Goal: Transaction & Acquisition: Purchase product/service

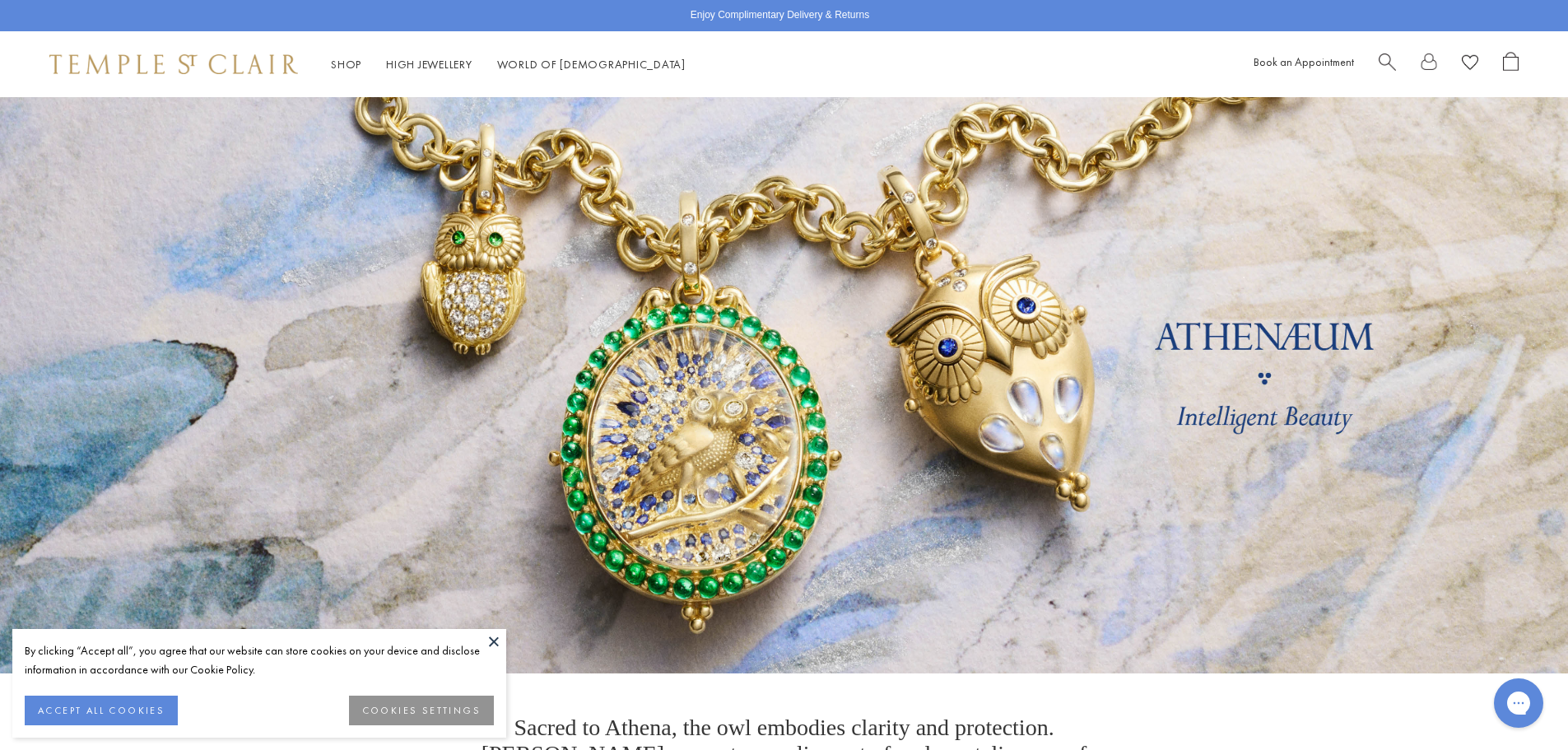
click at [490, 634] on button at bounding box center [493, 641] width 24 height 24
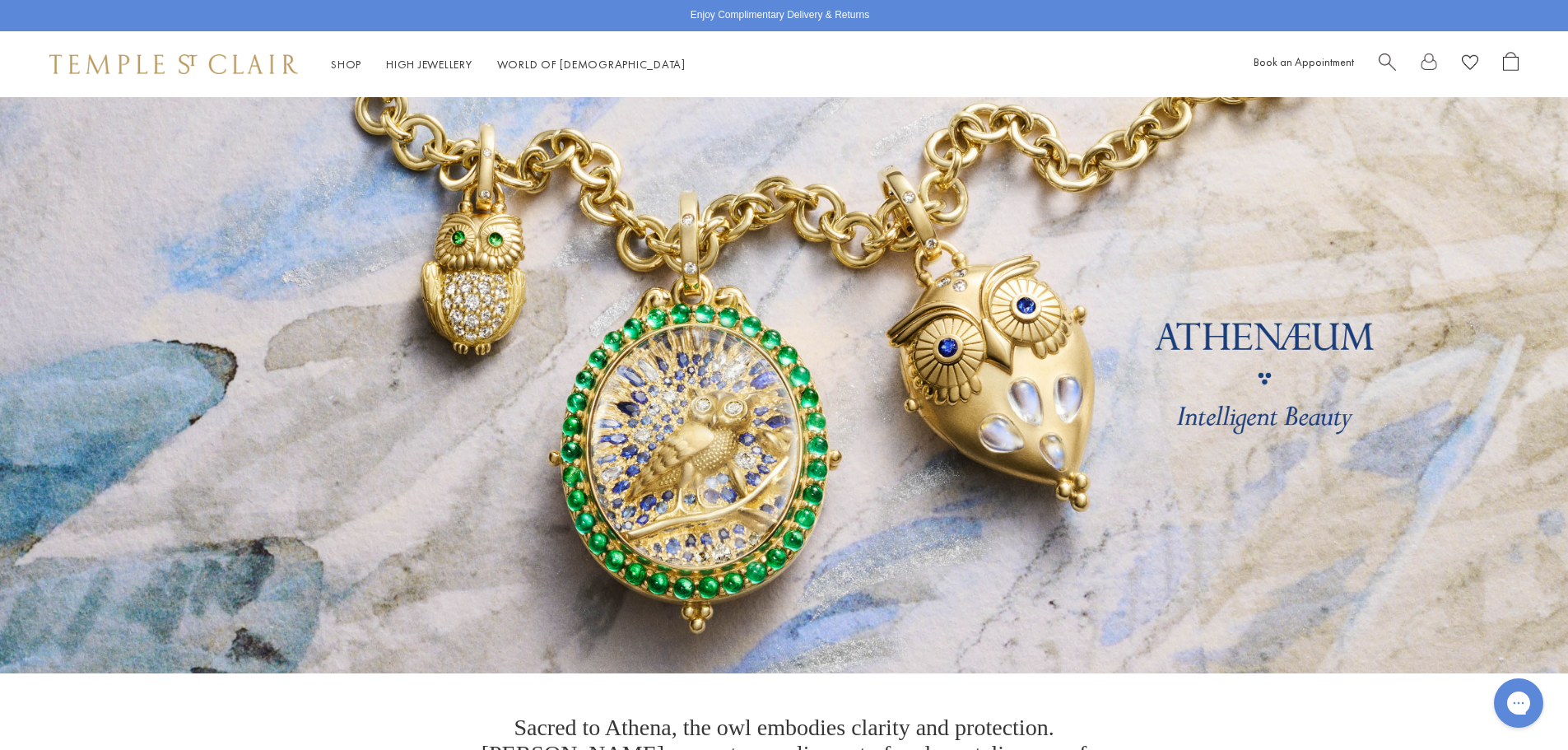
click at [1382, 54] on span "Search" at bounding box center [1387, 61] width 17 height 17
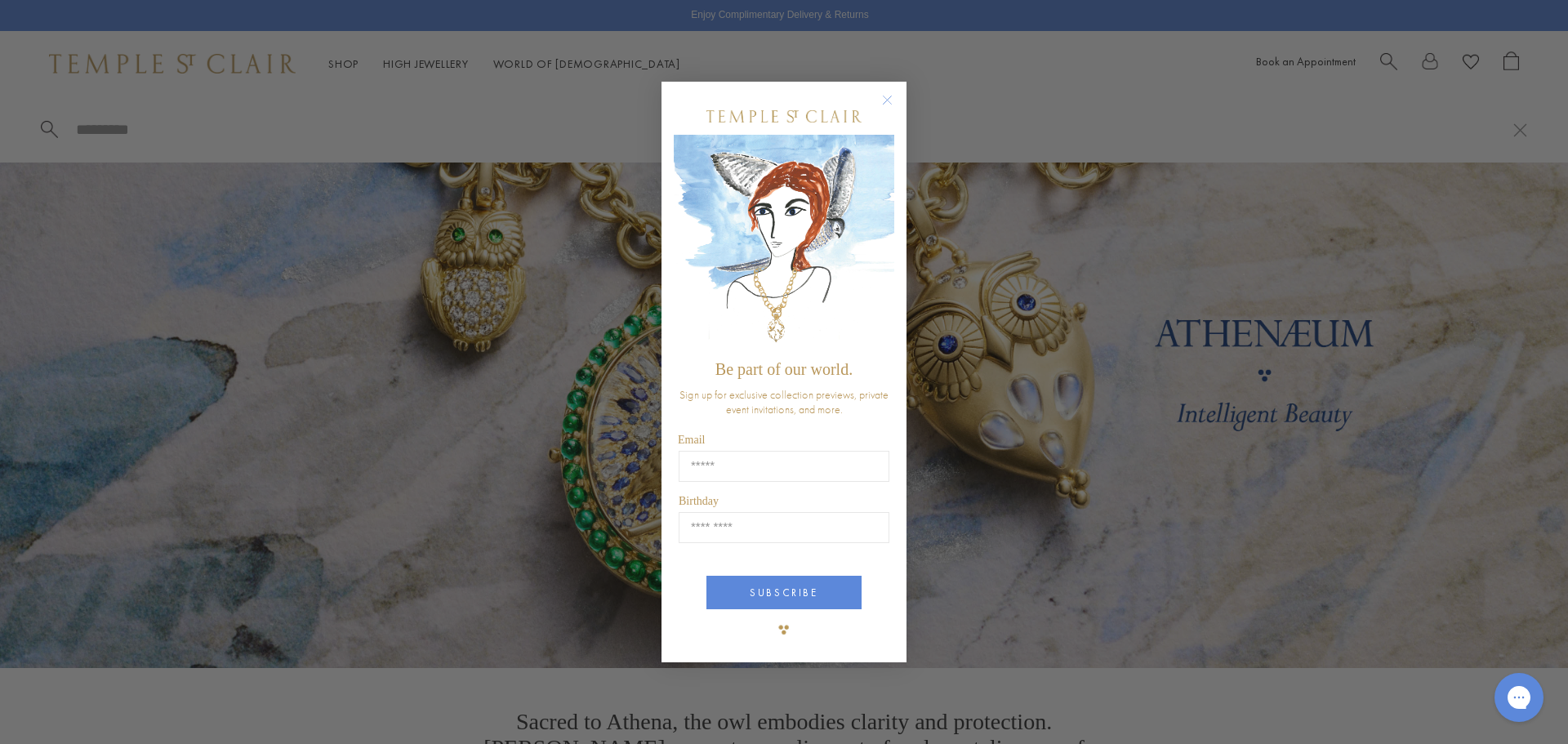
click at [878, 93] on icon "Close dialog" at bounding box center [888, 100] width 21 height 21
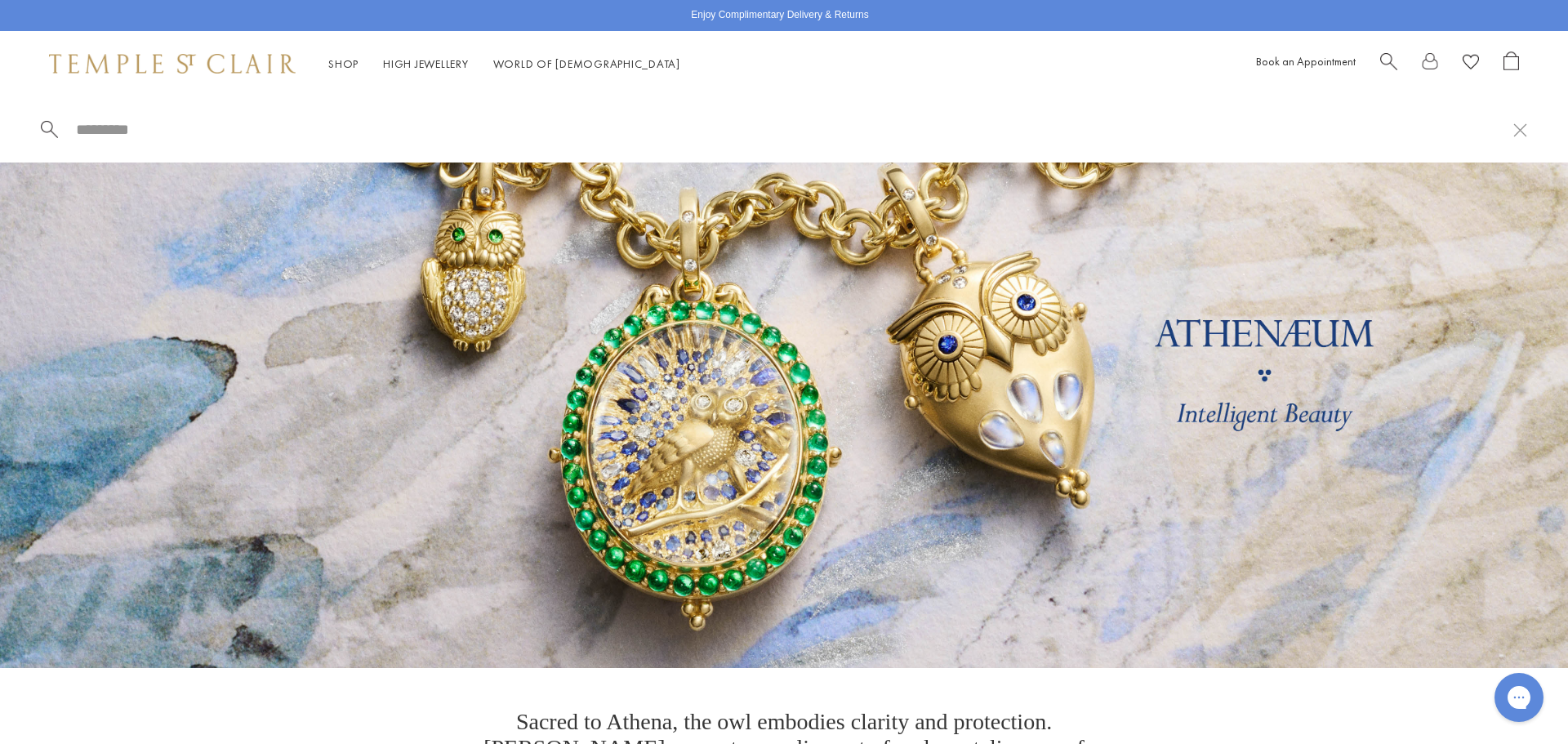
drag, startPoint x: 887, startPoint y: 97, endPoint x: 752, endPoint y: 118, distance: 136.6
click at [889, 97] on div "Close dialog Be part of our world. Sign up for exclusive collection previews, p…" at bounding box center [784, 372] width 278 height 614
click at [119, 147] on div at bounding box center [784, 129] width 1568 height 66
click at [117, 132] on input "search" at bounding box center [793, 129] width 1439 height 19
type input "*"
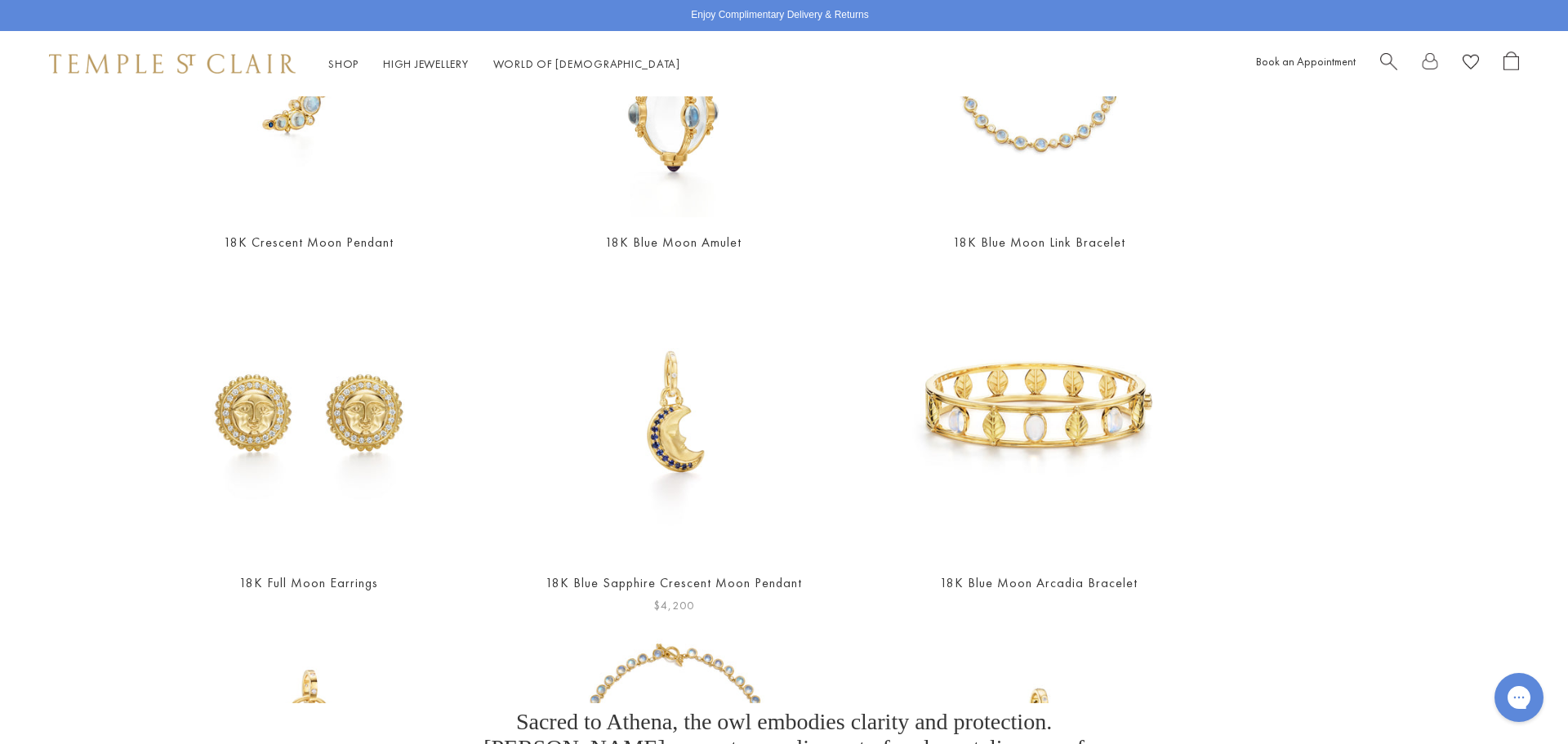
scroll to position [490, 0]
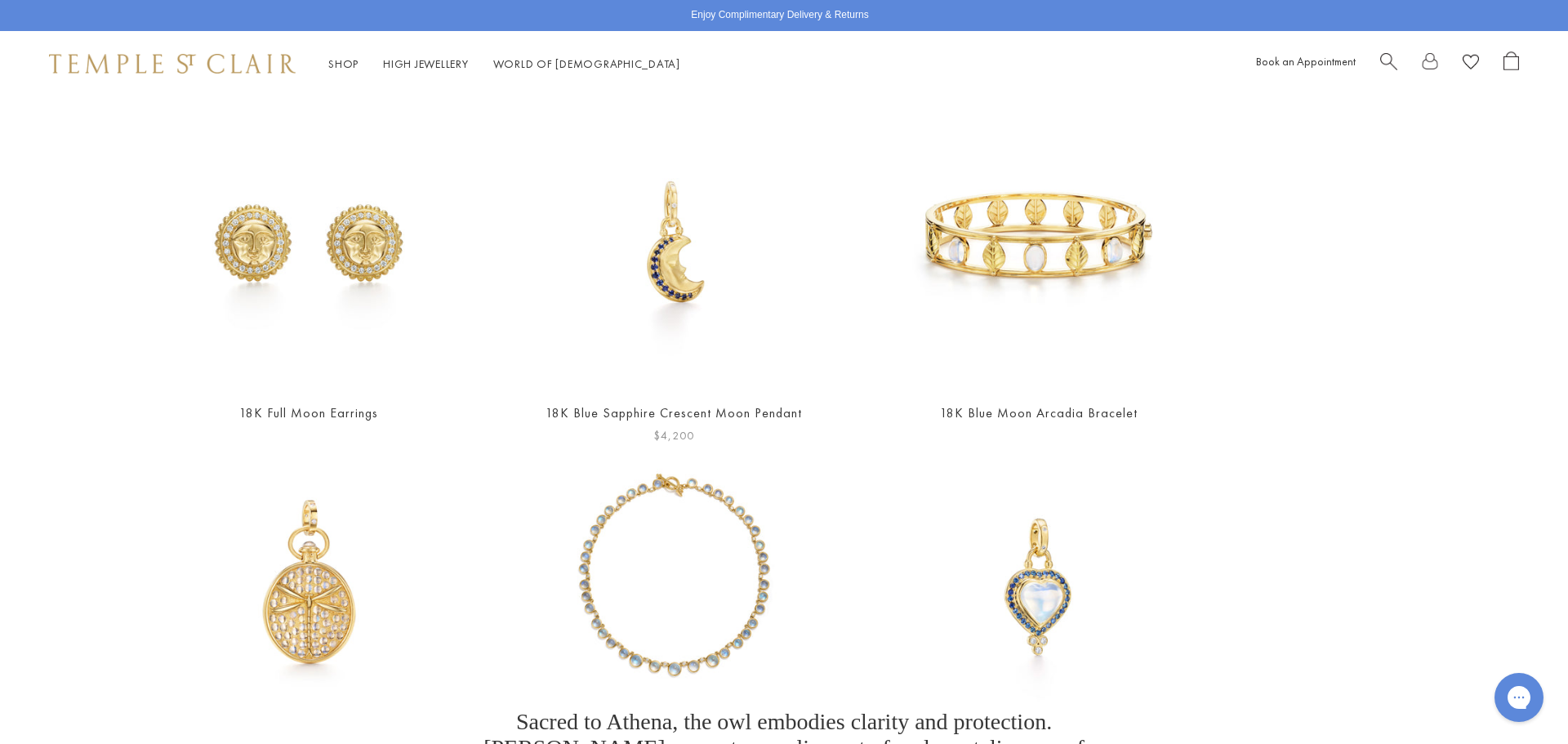
type input "****"
click at [686, 306] on img at bounding box center [673, 246] width 284 height 284
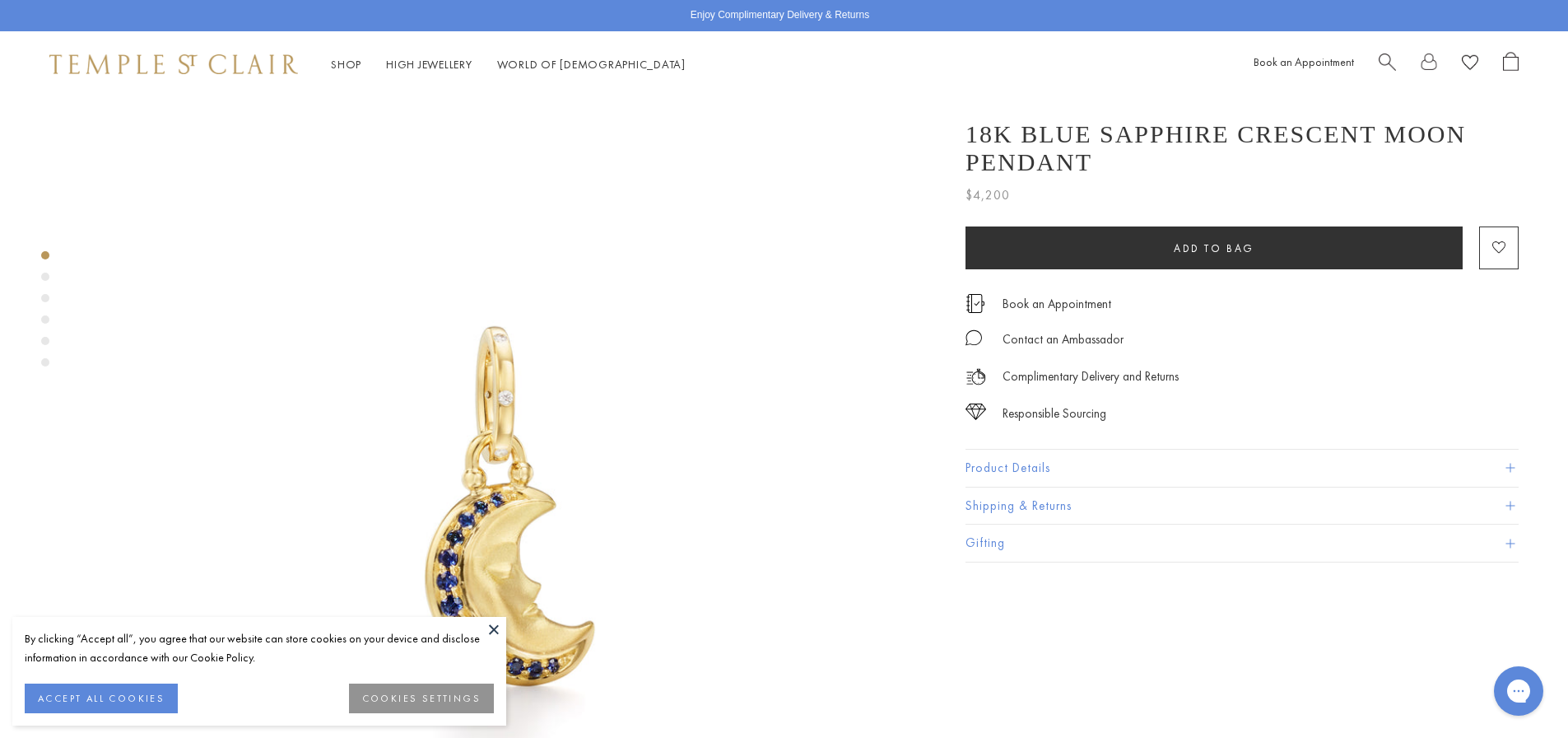
click at [494, 635] on button at bounding box center [493, 629] width 24 height 24
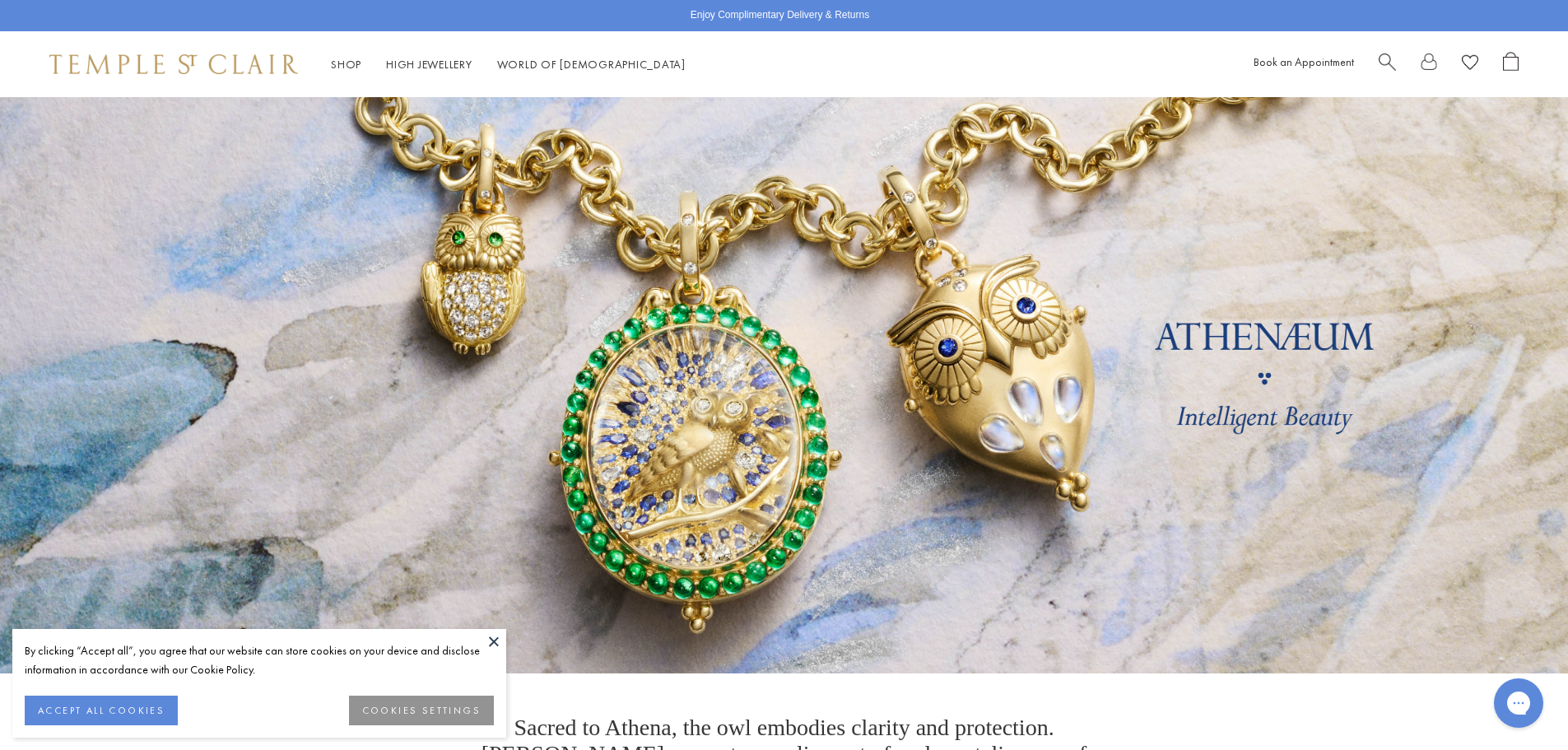
click at [1390, 54] on span "Search" at bounding box center [1387, 61] width 17 height 17
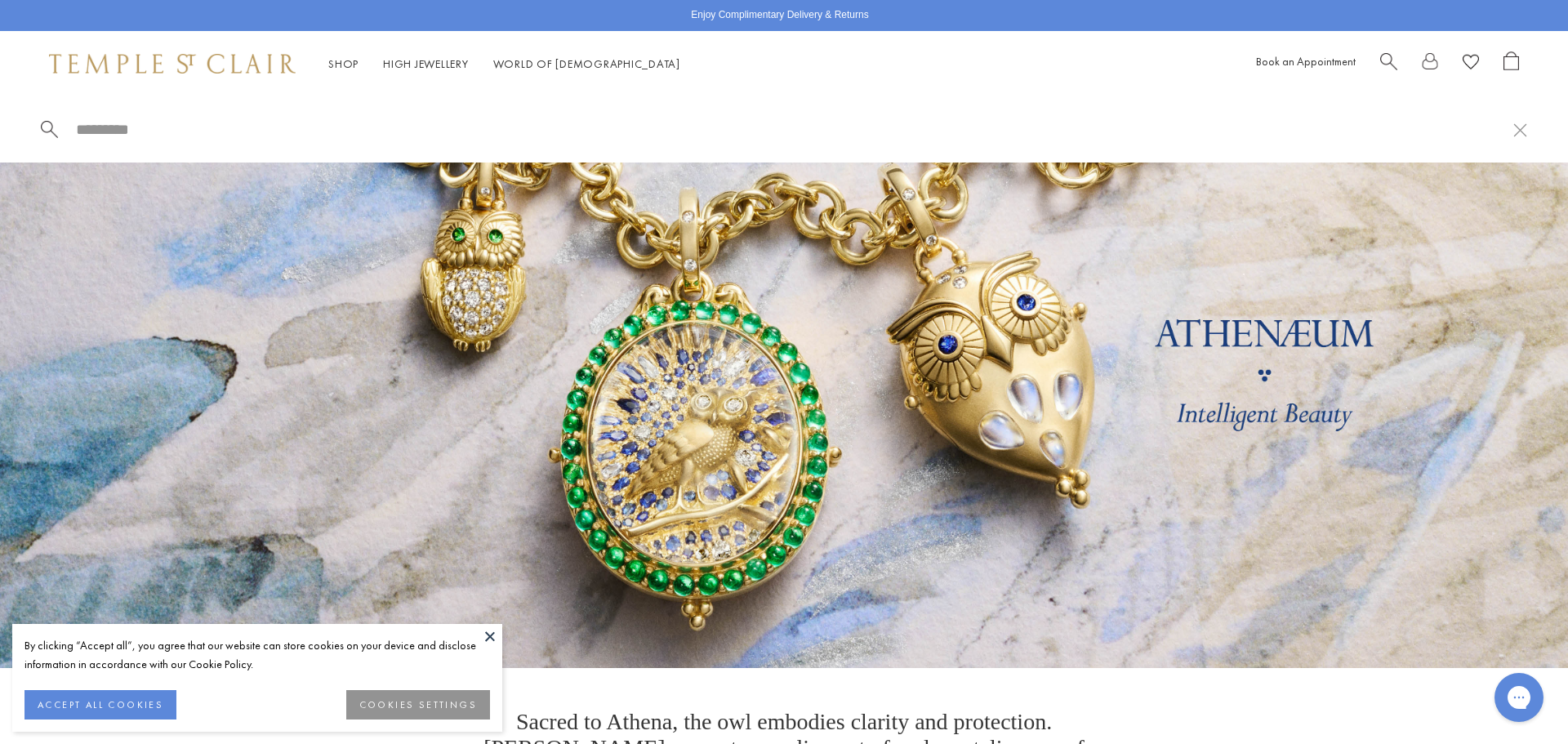
click at [94, 123] on input "search" at bounding box center [793, 129] width 1439 height 19
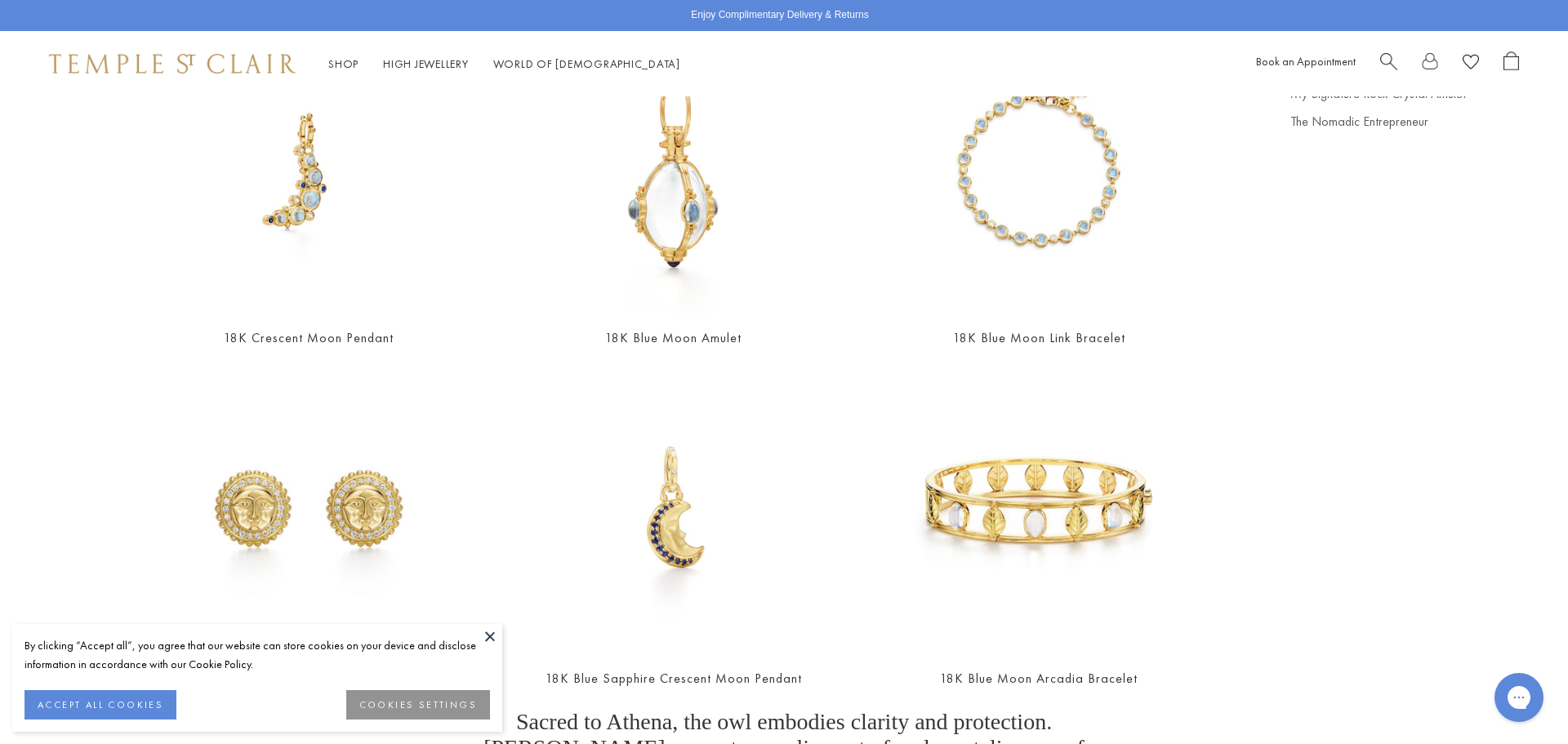
scroll to position [245, 0]
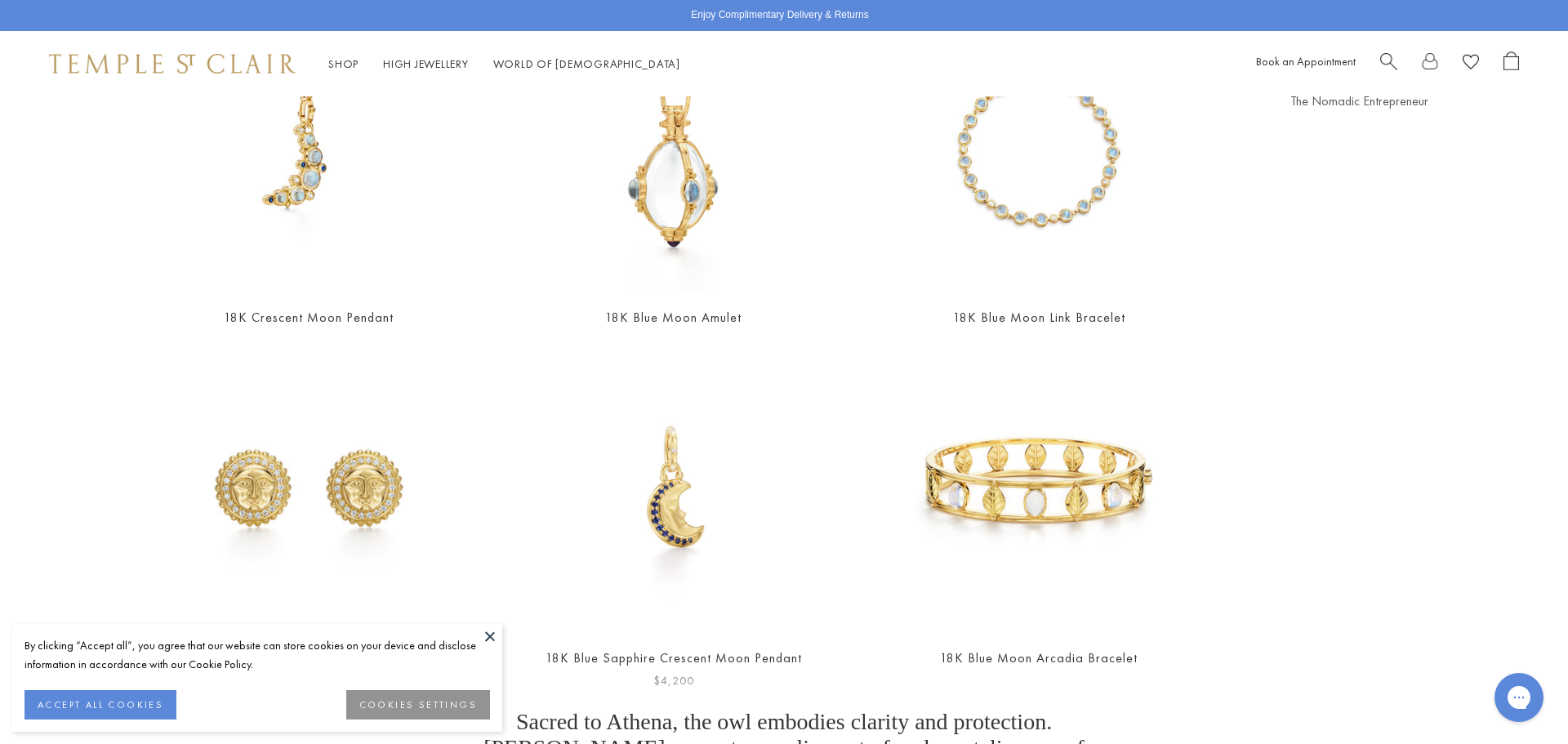
type input "****"
click at [701, 498] on img at bounding box center [673, 491] width 284 height 284
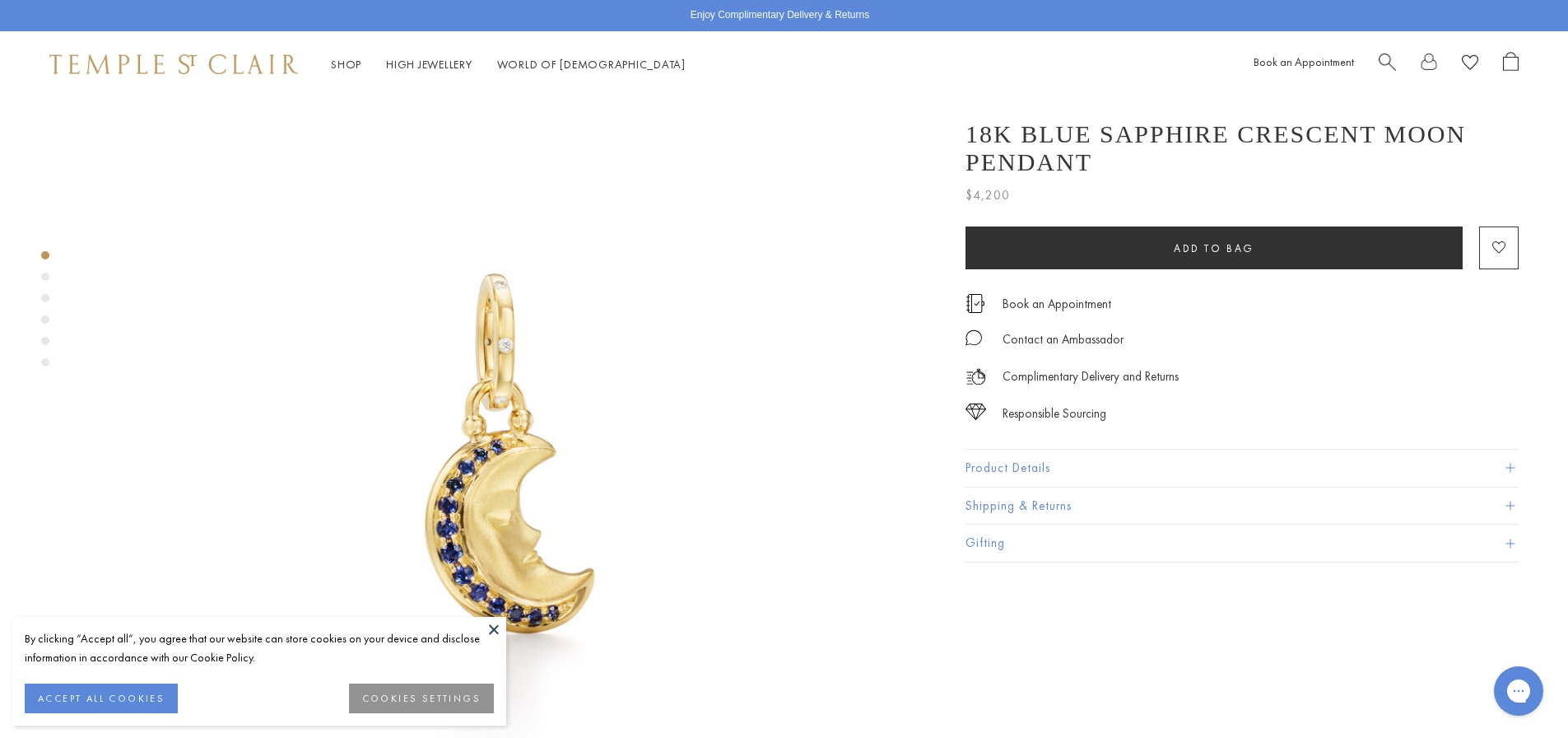
scroll to position [83, 0]
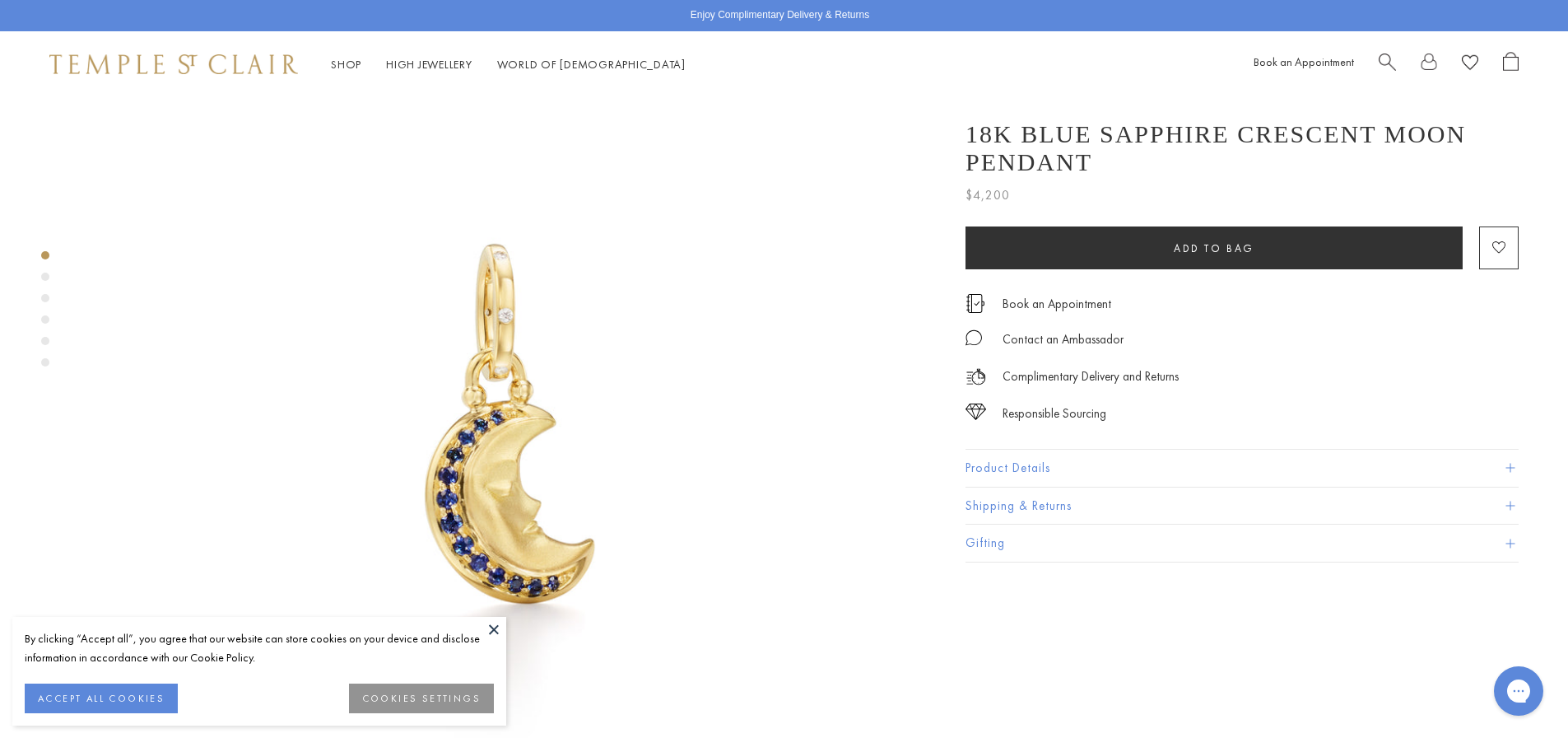
click at [481, 624] on button at bounding box center [493, 629] width 24 height 24
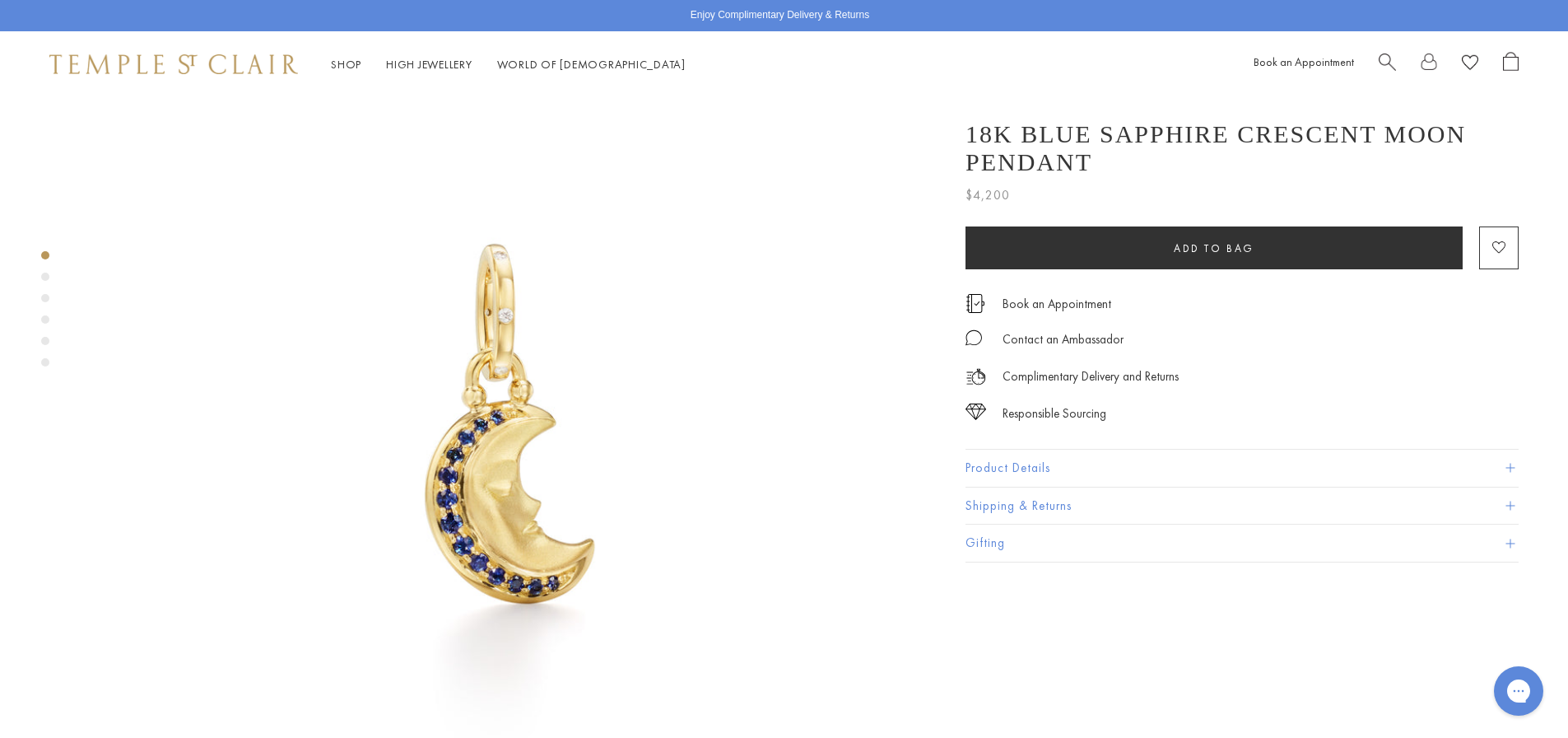
click at [1069, 478] on button "Product Details" at bounding box center [1241, 468] width 553 height 37
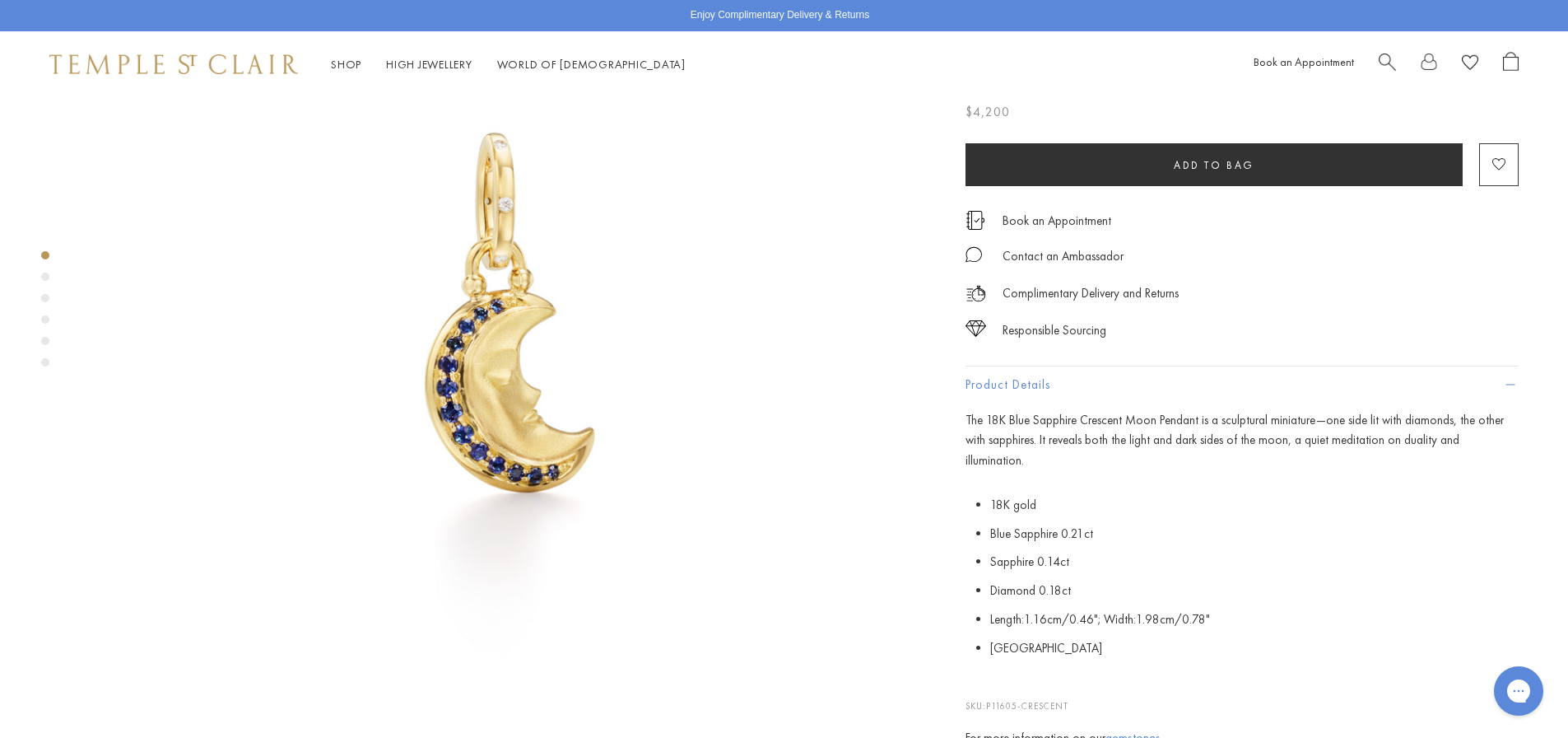
scroll to position [164, 0]
